Goal: Obtain resource: Download file/media

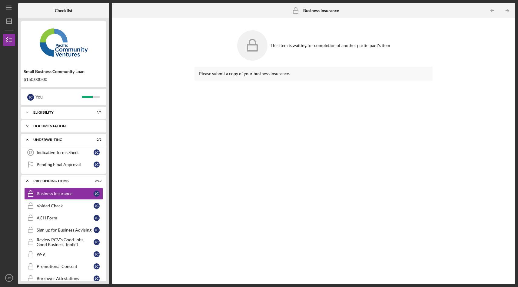
click at [47, 127] on div "Documentation" at bounding box center [65, 126] width 65 height 4
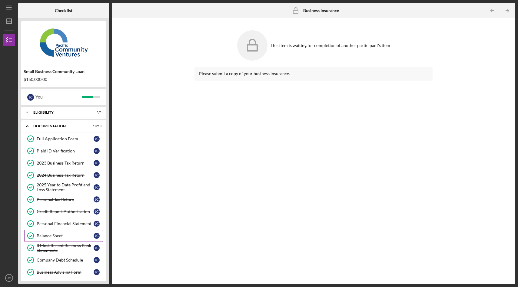
click at [56, 235] on div "Balance Sheet" at bounding box center [65, 235] width 57 height 5
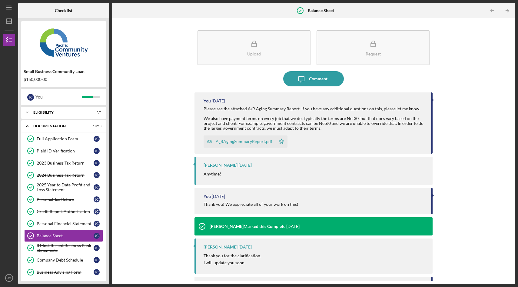
click at [236, 142] on div "A_RAgingSummaryReport.pdf" at bounding box center [244, 141] width 57 height 5
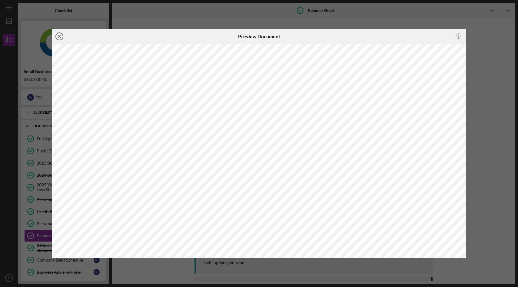
click at [59, 35] on icon "Icon/Close" at bounding box center [59, 36] width 15 height 15
